Goal: Task Accomplishment & Management: Complete application form

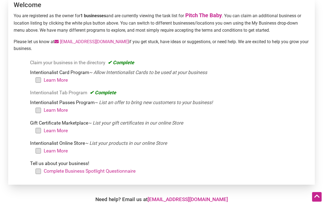
scroll to position [68, 0]
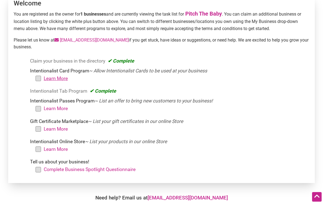
click at [56, 78] on link "Learn More" at bounding box center [56, 78] width 24 height 5
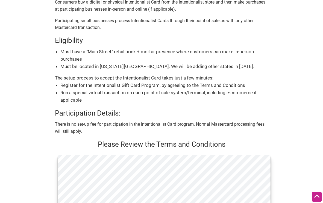
scroll to position [48, 0]
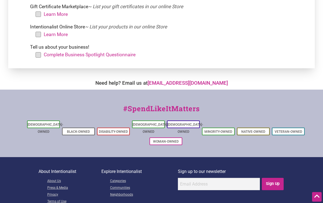
scroll to position [187, 0]
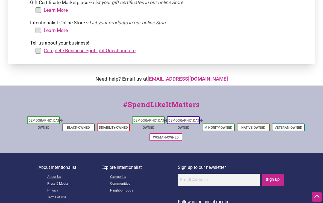
click at [87, 51] on link "Complete Business Spotlight Questionnaire" at bounding box center [90, 50] width 92 height 5
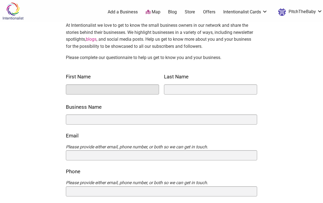
click at [84, 92] on input "First Name" at bounding box center [112, 89] width 93 height 10
type input "Kimfer"
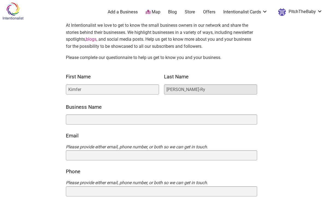
type input "Flanery-Rye"
drag, startPoint x: 198, startPoint y: 89, endPoint x: 147, endPoint y: 88, distance: 50.6
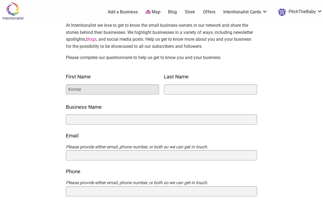
click at [299, 4] on div "0 Add a Business Map Blog Store Offers Intentionalist Cards Buy Black Card Inte…" at bounding box center [184, 12] width 284 height 22
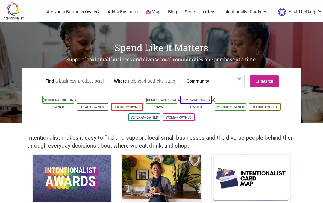
click at [74, 83] on input "Find" at bounding box center [81, 81] width 50 height 12
click at [69, 96] on div "Pitch The Baby" at bounding box center [81, 93] width 46 height 10
type input "Pitch The Baby"
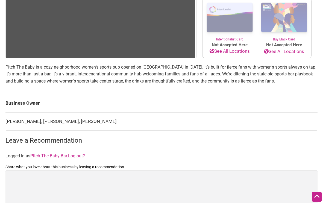
scroll to position [128, 0]
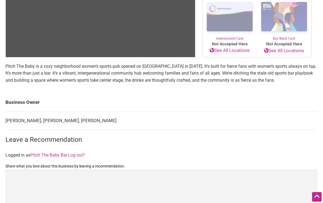
click at [49, 155] on link "Pitch The Baby Bar" at bounding box center [48, 155] width 37 height 5
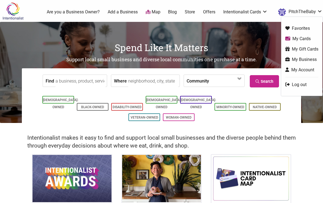
click at [315, 11] on link "PitchTheBaby" at bounding box center [299, 12] width 47 height 10
click at [298, 69] on link "My Account" at bounding box center [301, 70] width 33 height 6
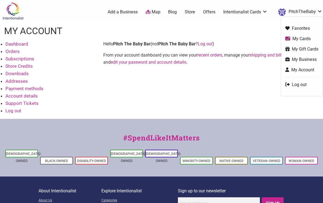
click at [303, 10] on link "PitchTheBaby" at bounding box center [299, 12] width 47 height 10
click at [299, 61] on link "My Business" at bounding box center [301, 59] width 33 height 6
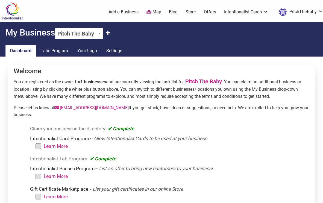
scroll to position [2, 0]
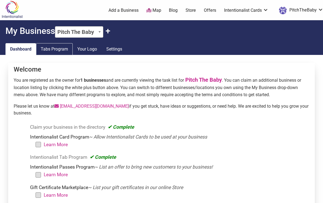
click at [57, 50] on link "Tabs Program" at bounding box center [54, 49] width 37 height 12
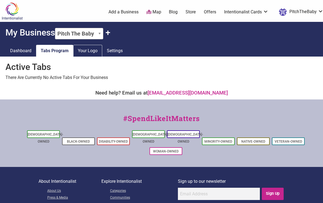
click at [91, 50] on link "Your Logo" at bounding box center [87, 51] width 29 height 12
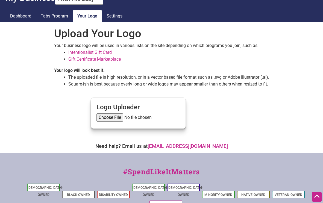
scroll to position [36, 0]
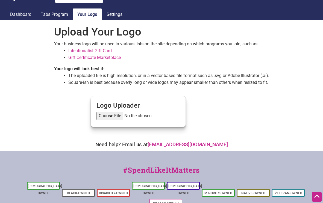
click at [107, 117] on input "file" at bounding box center [139, 116] width 84 height 8
type input "C:\fakepath\Full PTB Two Color.png"
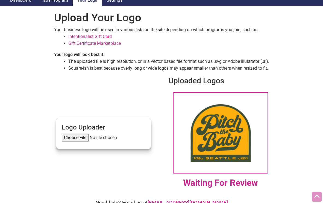
scroll to position [0, 0]
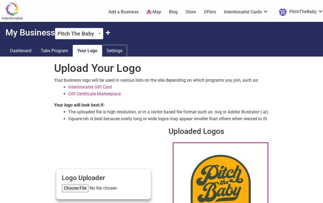
click at [116, 52] on link "Settings" at bounding box center [114, 51] width 25 height 12
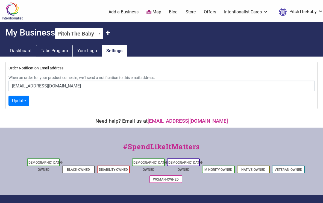
click at [53, 51] on link "Tabs Program" at bounding box center [54, 51] width 37 height 12
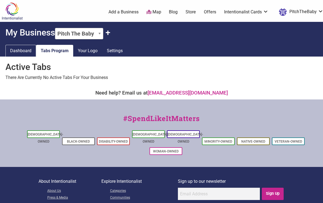
click at [12, 50] on link "Dashboard" at bounding box center [20, 51] width 31 height 12
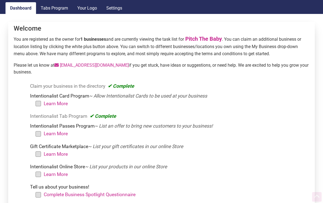
scroll to position [84, 0]
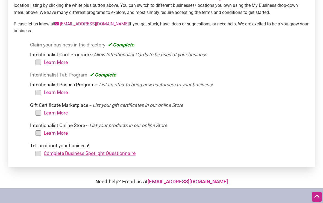
click at [62, 153] on link "Complete Business Spotlight Questionnaire" at bounding box center [90, 153] width 92 height 5
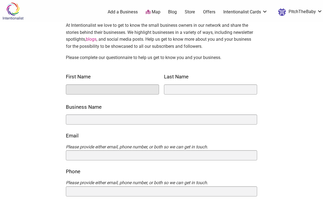
click at [113, 86] on input "First Name" at bounding box center [112, 89] width 93 height 10
type input "Kimfer"
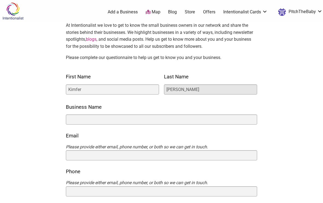
type input "Flanery-Rye"
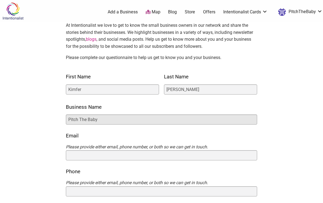
type input "Pitch The Baby"
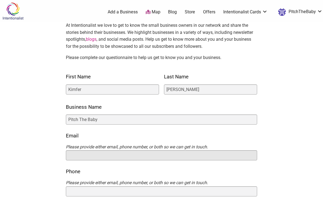
click at [97, 154] on input "Email" at bounding box center [161, 155] width 191 height 10
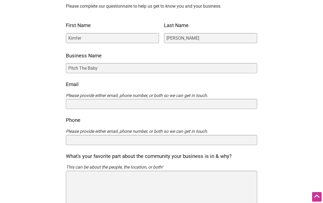
scroll to position [58, 0]
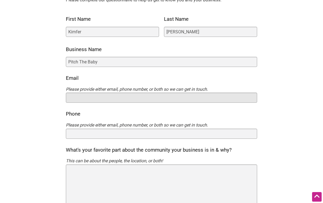
click at [76, 97] on input "Email" at bounding box center [161, 98] width 191 height 10
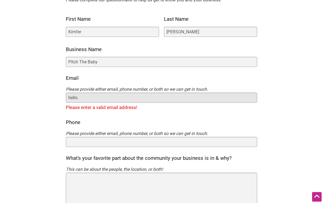
type input "hello@pitchthebabybar.com"
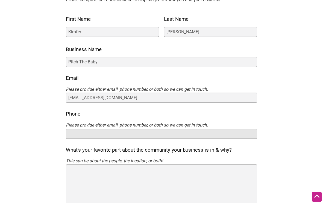
click at [87, 131] on input "Phone" at bounding box center [161, 134] width 191 height 10
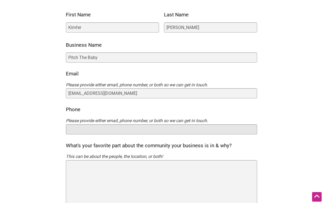
scroll to position [125, 0]
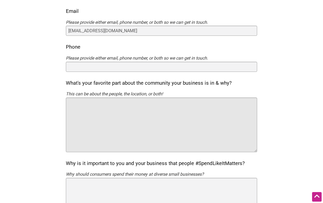
click at [106, 114] on textarea "What's your favorite part about the community your business is in & why?" at bounding box center [161, 125] width 191 height 55
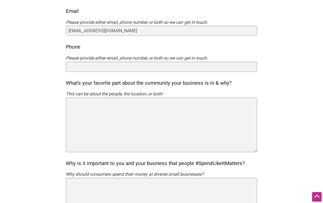
click at [233, 82] on div "What's your favorite part about the community your business is in & why? This c…" at bounding box center [161, 116] width 191 height 74
drag, startPoint x: 232, startPoint y: 83, endPoint x: 144, endPoint y: 92, distance: 87.6
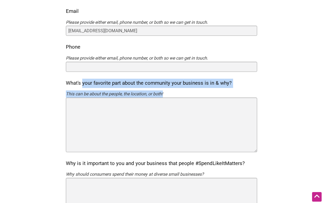
drag, startPoint x: 178, startPoint y: 94, endPoint x: 57, endPoint y: 86, distance: 121.4
copy div "What's your favorite part about the community your business is in & why? This c…"
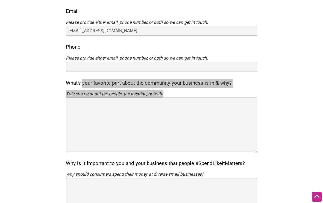
scroll to position [166, 0]
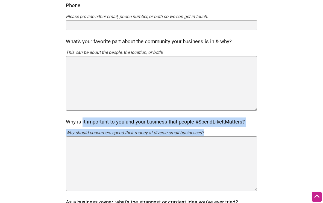
drag, startPoint x: 209, startPoint y: 133, endPoint x: 63, endPoint y: 123, distance: 145.8
copy div "Why is it important to you and your business that people #SpendLikeItMatters? W…"
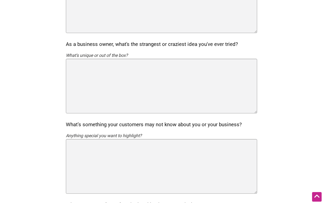
scroll to position [329, 0]
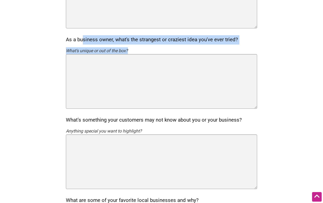
drag, startPoint x: 67, startPoint y: 39, endPoint x: 133, endPoint y: 49, distance: 66.4
click at [133, 49] on div "As a business owner, what's the strangest or craziest idea you've ever tried? W…" at bounding box center [161, 72] width 191 height 74
copy div "As a business owner, what's the strangest or craziest idea you've ever tried? W…"
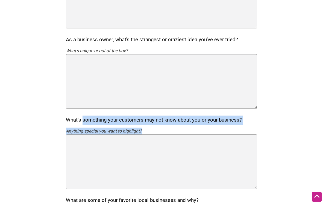
drag, startPoint x: 65, startPoint y: 119, endPoint x: 155, endPoint y: 132, distance: 90.7
click at [155, 132] on div "Intentionalist Spend like it matters 0 Add a Business Map Blog Store Offers Int…" at bounding box center [161, 88] width 323 height 834
copy div "What’s something your customers may not know about you or your business? Anythi…"
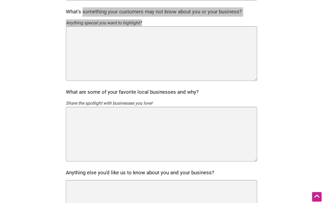
scroll to position [473, 0]
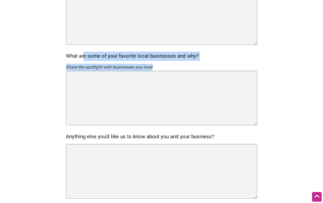
drag, startPoint x: 66, startPoint y: 55, endPoint x: 163, endPoint y: 67, distance: 97.9
click at [163, 67] on div "What are some of your favorite local businesses and why? Share the spotlight wi…" at bounding box center [161, 89] width 191 height 74
copy div "What are some of your favorite local businesses and why? Share the spotlight wi…"
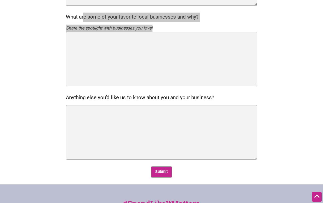
scroll to position [514, 0]
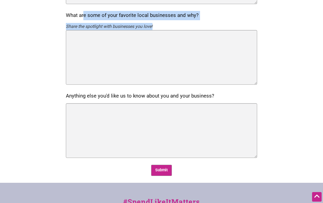
drag, startPoint x: 210, startPoint y: 94, endPoint x: 65, endPoint y: 97, distance: 144.7
copy label "Anything else you'd like us to know about you and your business?"
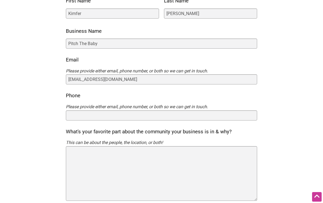
scroll to position [173, 0]
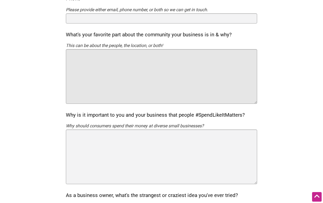
click at [84, 57] on textarea "What's your favorite part about the community your business is in & why?" at bounding box center [161, 76] width 191 height 55
paste textarea "Capitol Hill has always been a heart of culture and inclusion in Seattle, and w…"
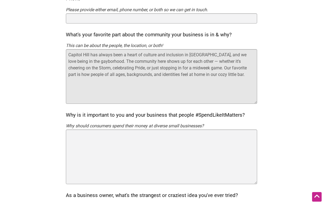
click at [186, 61] on textarea "Capitol Hill has always been a heart of culture and inclusion in Seattle, and w…" at bounding box center [161, 76] width 191 height 55
click at [252, 62] on textarea "Capitol Hill has always been a heart of culture and inclusion in Seattle, and w…" at bounding box center [161, 76] width 191 height 55
click at [173, 77] on textarea "Capitol Hill has always been a heart of culture and inclusion in Seattle, and w…" at bounding box center [161, 76] width 191 height 55
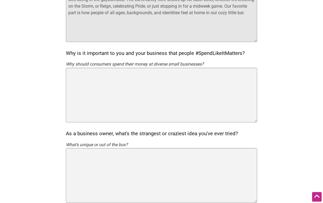
scroll to position [239, 0]
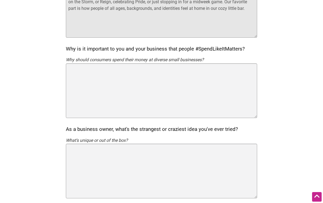
type textarea "Capitol Hill has always been a heart of culture and inclusion in Seattle, and w…"
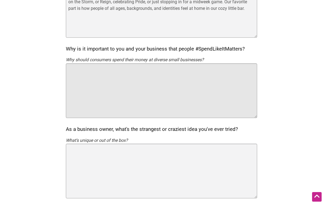
click at [127, 86] on textarea "Why is it important to you and your business that people #SpendLikeItMatters?" at bounding box center [161, 90] width 191 height 55
paste textarea "Small businesses aren’t just places to eat or drink — they’re where community h…"
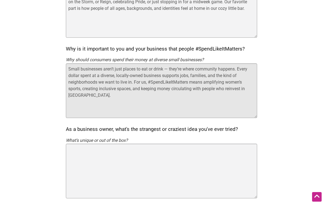
click at [170, 69] on textarea "Small businesses aren’t just places to eat or drink — they’re where community h…" at bounding box center [161, 90] width 191 height 55
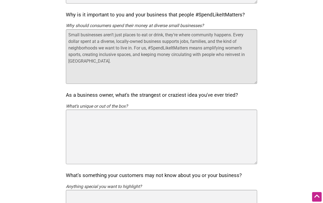
scroll to position [307, 0]
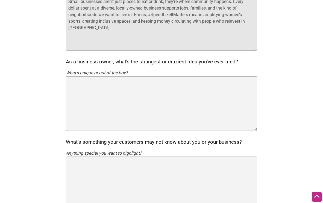
type textarea "Small businesses aren’t just places to eat or drink, they’re where community ha…"
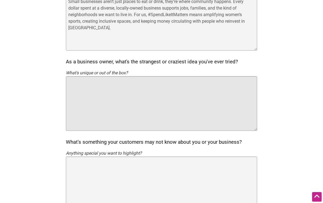
click at [164, 96] on textarea "As a business owner, what's the strangest or craziest idea you've ever tried?" at bounding box center [161, 103] width 191 height 55
paste textarea "Opening a women-centered sports bar with just 40 seats might sound a little wil…"
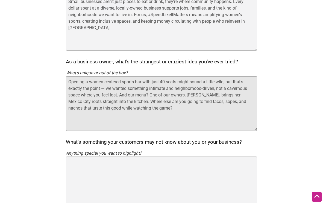
click at [166, 82] on textarea "Opening a women-centered sports bar with just 40 seats might sound a little wil…" at bounding box center [161, 103] width 191 height 55
click at [161, 83] on textarea "Opening a women-centered sports bar with just 40 seats might sound a little wil…" at bounding box center [161, 103] width 191 height 55
click at [118, 88] on textarea "Opening a women-centered sports bar with just a little 40 seats might sound a l…" at bounding box center [161, 103] width 191 height 55
click at [179, 109] on textarea "Opening a women-centered sports bar with just a little 40 seats might sound a l…" at bounding box center [161, 103] width 191 height 55
drag, startPoint x: 225, startPoint y: 102, endPoint x: 214, endPoint y: 103, distance: 10.4
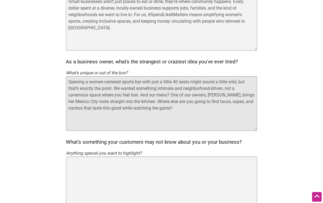
click at [214, 103] on textarea "Opening a women-centered sports bar with just a little 40 seats might sound a l…" at bounding box center [161, 103] width 191 height 55
click at [239, 101] on textarea "Opening a women-centered sports bar with just a little 40 seats might sound a l…" at bounding box center [161, 103] width 191 height 55
drag, startPoint x: 226, startPoint y: 102, endPoint x: 218, endPoint y: 103, distance: 7.8
click at [218, 103] on textarea "Opening a women-centered sports bar with just a little 40 seats might sound a l…" at bounding box center [161, 103] width 191 height 55
click at [218, 101] on textarea "Opening a women-centered sports bar with just a little 40 seats might sound a l…" at bounding box center [161, 103] width 191 height 55
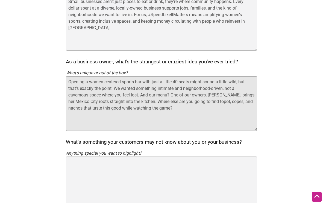
click at [218, 101] on textarea "Opening a women-centered sports bar with just a little 40 seats might sound a l…" at bounding box center [161, 103] width 191 height 55
paste textarea "Totopos"
click at [216, 102] on textarea "Opening a women-centered sports bar with just a little 40 seats might sound a l…" at bounding box center [161, 103] width 191 height 55
click at [240, 104] on textarea "Opening a women-centered sports bar with just a little 40 seats might sound a l…" at bounding box center [161, 103] width 191 height 55
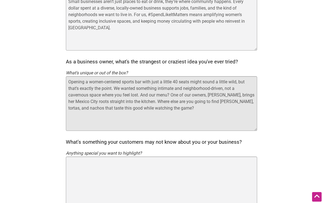
click at [74, 107] on textarea "Opening a women-centered sports bar with just a little 40 seats might sound a l…" at bounding box center [161, 103] width 191 height 55
click at [175, 118] on textarea "Opening a women-centered sports bar with just a little 40 seats might sound a l…" at bounding box center [161, 103] width 191 height 55
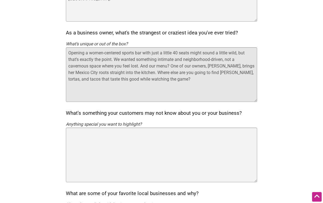
scroll to position [356, 0]
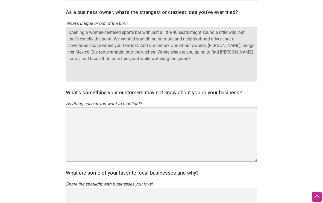
type textarea "Opening a women-centered sports bar with just a little 40 seats might sound a l…"
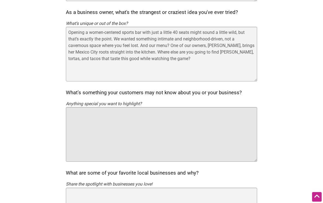
click at [133, 127] on textarea "What’s something your customers may not know about you or your business?" at bounding box center [161, 134] width 191 height 55
paste textarea "We already have a little bit of sports history on our walls. A hockey fan, so t…"
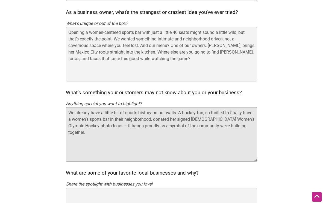
click at [95, 126] on textarea "We already have a little bit of sports history on our walls. A hockey fan, so t…" at bounding box center [161, 134] width 191 height 55
click at [150, 140] on textarea "We already have a little bit of sports history on our walls. A hockey fan, so t…" at bounding box center [161, 134] width 191 height 55
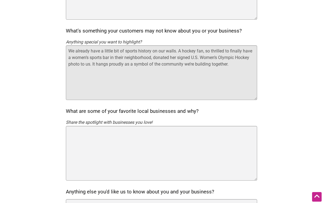
scroll to position [441, 0]
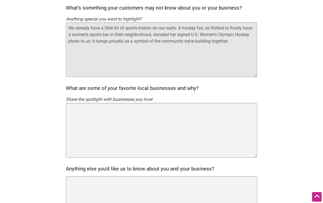
type textarea "We already have a little bit of sports history on our walls. A hockey fan, so t…"
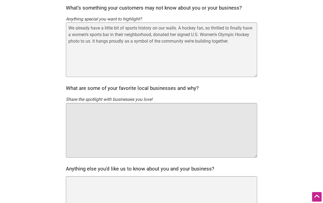
click at [138, 126] on textarea "What are some of your favorite local businesses and why?" at bounding box center [161, 130] width 191 height 55
paste textarea "We’re inspired by so many neighbors — spots like [insert a couple here, e.g. El…"
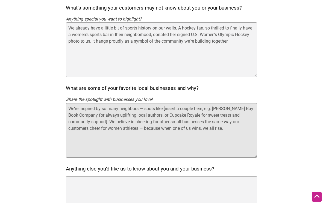
click at [146, 109] on textarea "We’re inspired by so many neighbors — spots like [insert a couple here, e.g. El…" at bounding box center [161, 130] width 191 height 55
drag, startPoint x: 245, startPoint y: 109, endPoint x: 80, endPoint y: 107, distance: 165.4
click at [80, 107] on textarea "We’re inspired by so many neighbors, spots like [insert a couple here, e.g. Ell…" at bounding box center [161, 130] width 191 height 55
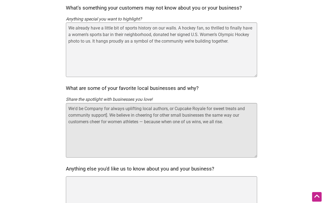
drag, startPoint x: 69, startPoint y: 107, endPoint x: 246, endPoint y: 122, distance: 178.0
click at [246, 122] on textarea "We'd be Company for always uplifting local authors, or Cupcake Royale for sweet…" at bounding box center [161, 130] width 191 height 55
paste textarea "’re grateful for Rough & Tumble, Seattle’s first women’s sports bar, for paving…"
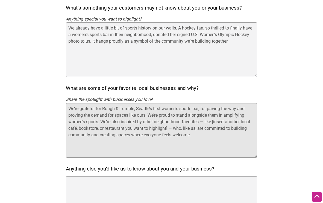
drag, startPoint x: 206, startPoint y: 121, endPoint x: 201, endPoint y: 122, distance: 4.7
click at [201, 122] on textarea "We’re grateful for Rough & Tumble, Seattle’s first women’s sports bar, for pavi…" at bounding box center [161, 130] width 191 height 55
drag, startPoint x: 168, startPoint y: 129, endPoint x: 209, endPoint y: 123, distance: 41.5
click at [209, 123] on textarea "We’re grateful for Rough & Tumble, Seattle’s first women’s sports bar, for pavi…" at bounding box center [161, 130] width 191 height 55
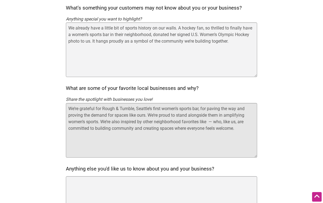
click at [100, 119] on textarea "We’re grateful for Rough & Tumble, Seattle’s first women’s sports bar, for pavi…" at bounding box center [161, 130] width 191 height 55
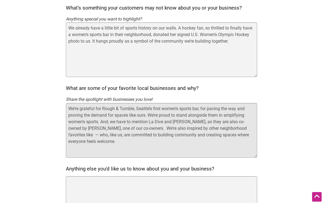
click at [193, 123] on textarea "We’re grateful for Rough & Tumble, Seattle’s first women’s sports bar, for pavi…" at bounding box center [161, 130] width 191 height 55
click at [103, 135] on textarea "We’re grateful for Rough & Tumble, Seattle’s first women’s sports bar, for pavi…" at bounding box center [161, 130] width 191 height 55
drag, startPoint x: 173, startPoint y: 128, endPoint x: 256, endPoint y: 142, distance: 84.6
click at [256, 142] on textarea "We’re grateful for Rough & Tumble, Seattle’s first women’s sports bar, for pavi…" at bounding box center [161, 130] width 191 height 55
click at [232, 132] on textarea "We’re grateful for Rough & Tumble, Seattle’s first women’s sports bar, for pavi…" at bounding box center [161, 130] width 191 height 55
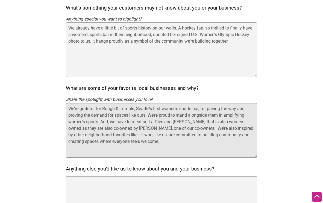
click at [226, 129] on textarea "We’re grateful for Rough & Tumble, Seattle’s first women’s sports bar, for pavi…" at bounding box center [161, 130] width 191 height 55
drag, startPoint x: 156, startPoint y: 135, endPoint x: 124, endPoint y: 136, distance: 31.7
click at [124, 136] on textarea "We’re grateful for Rough & Tumble, Seattle’s first women’s sports bar, for pavi…" at bounding box center [161, 130] width 191 height 55
click at [182, 150] on textarea "We’re grateful for Rough & Tumble, Seattle’s first women’s sports bar, for pavi…" at bounding box center [161, 130] width 191 height 55
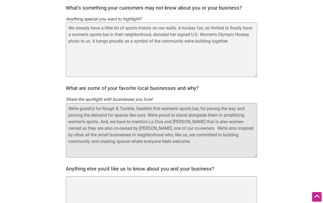
click at [183, 150] on textarea "We’re grateful for Rough & Tumble, Seattle’s first women’s sports bar, for pavi…" at bounding box center [161, 130] width 191 height 55
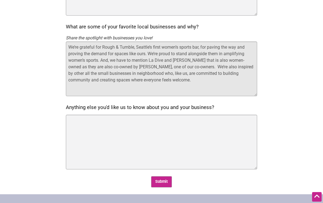
scroll to position [524, 0]
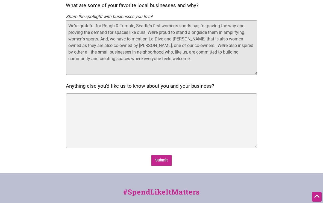
type textarea "We’re grateful for Rough & Tumble, Seattle’s first women’s sports bar, for pavi…"
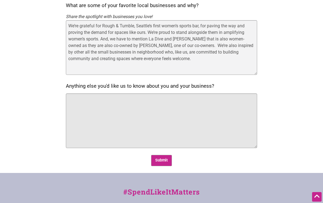
click at [104, 116] on textarea "Anything else you'd like us to know about you and your business?" at bounding box center [161, 121] width 191 height 55
paste textarea "Pitch the Baby was founded by three women — two mothers and one member of the L…"
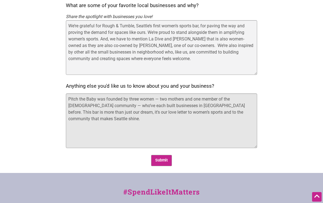
click at [81, 100] on textarea "Pitch the Baby was founded by three women — two mothers and one member of the L…" at bounding box center [161, 121] width 191 height 55
click at [161, 100] on textarea "Pitch The Baby was founded by three women — two mothers and one member of the L…" at bounding box center [161, 121] width 191 height 55
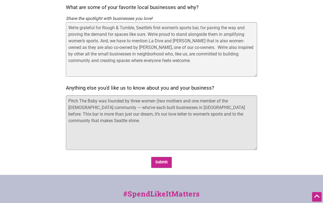
click at [90, 108] on textarea "Pitch The Baby was founded by three women (two mothers and one member of the LG…" at bounding box center [161, 122] width 191 height 55
click at [98, 108] on textarea "Pitch The Baby was founded by three women (two mothers and one member of the LG…" at bounding box center [161, 122] width 191 height 55
click at [131, 116] on textarea "Pitch The Baby was founded by three women (two mothers and one member of the LG…" at bounding box center [161, 122] width 191 height 55
click at [251, 116] on textarea "Pitch The Baby was founded by three women (two mothers and one member of the LG…" at bounding box center [161, 122] width 191 height 55
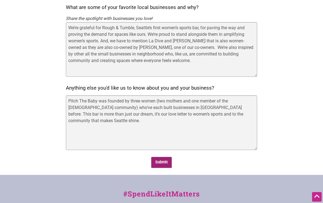
drag, startPoint x: 163, startPoint y: 161, endPoint x: 263, endPoint y: 112, distance: 111.2
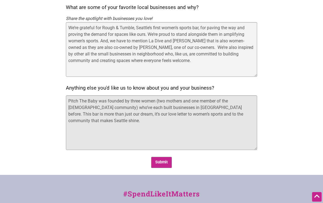
click at [253, 115] on textarea "Pitch The Baby was founded by three women (two mothers and one member of the LG…" at bounding box center [161, 122] width 191 height 55
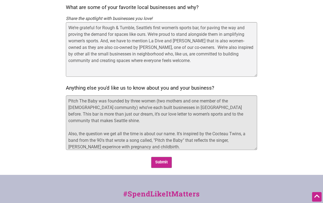
scroll to position [523, 0]
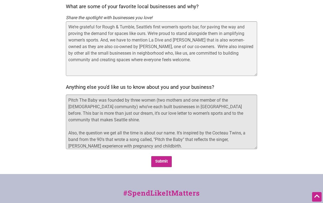
click at [141, 137] on textarea "Pitch The Baby was founded by three women (two mothers and one member of the LG…" at bounding box center [161, 122] width 191 height 55
click at [169, 136] on textarea "Pitch The Baby was founded by three women (two mothers and one member of the LG…" at bounding box center [161, 122] width 191 height 55
drag, startPoint x: 172, startPoint y: 139, endPoint x: 184, endPoint y: 136, distance: 12.5
click at [184, 136] on textarea "Pitch The Baby was founded by three women (two mothers and one member of the LG…" at bounding box center [161, 122] width 191 height 55
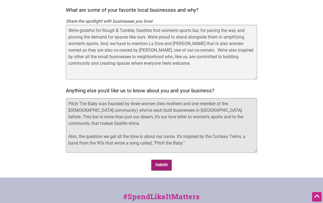
type textarea "Pitch The Baby was founded by three women (two mothers and one member of the LG…"
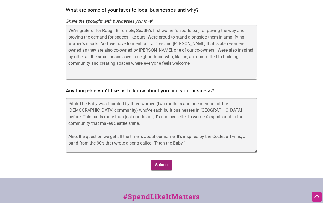
scroll to position [520, 0]
click at [162, 165] on input "Submit" at bounding box center [161, 164] width 21 height 11
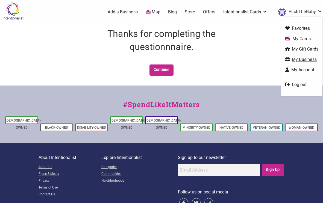
click at [305, 61] on link "My Business" at bounding box center [301, 59] width 33 height 6
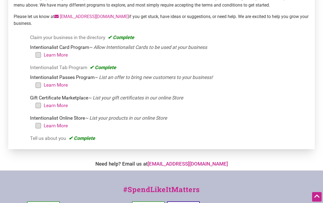
scroll to position [94, 0]
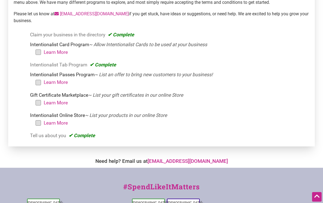
click at [102, 65] on li "Intentionalist Tab Program ~ Let a sponsor fund a Tab at your business Signed U…" at bounding box center [168, 65] width 277 height 8
click at [53, 65] on li "Intentionalist Tab Program ~ Let a sponsor fund a Tab at your business Signed U…" at bounding box center [168, 65] width 277 height 8
